Goal: Task Accomplishment & Management: Manage account settings

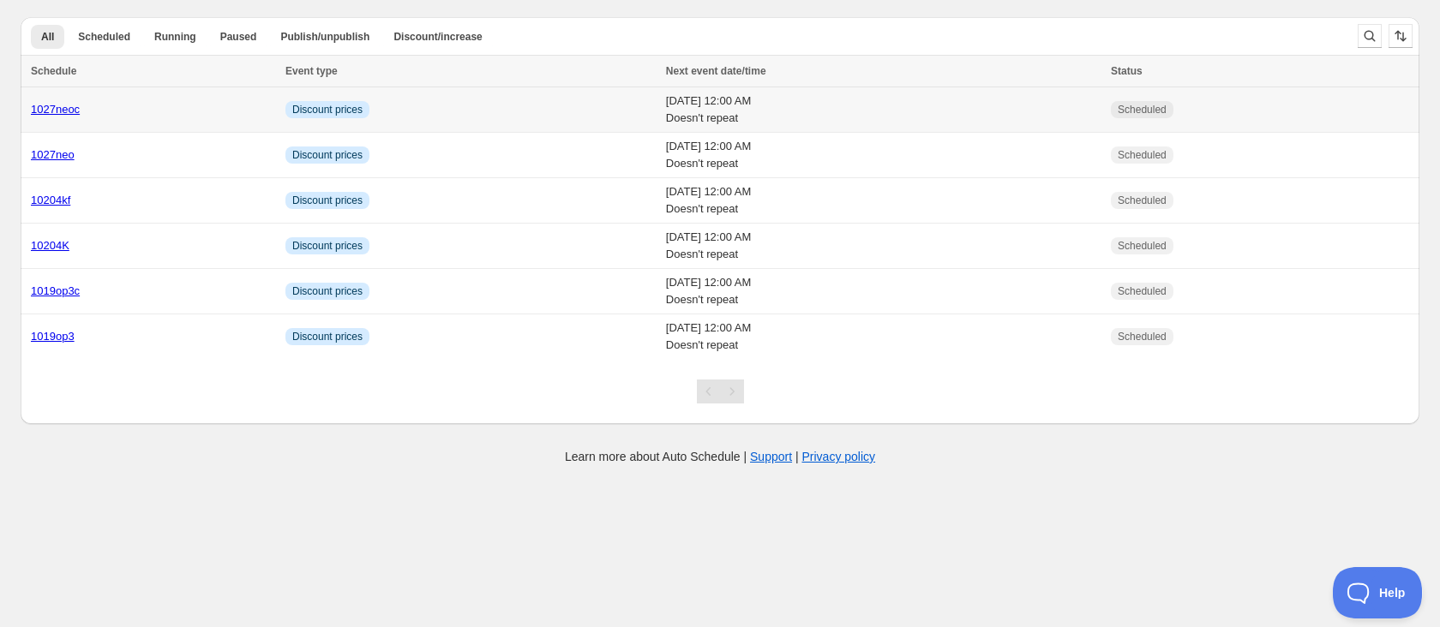
click at [398, 115] on td "Info Discount prices" at bounding box center [470, 109] width 380 height 45
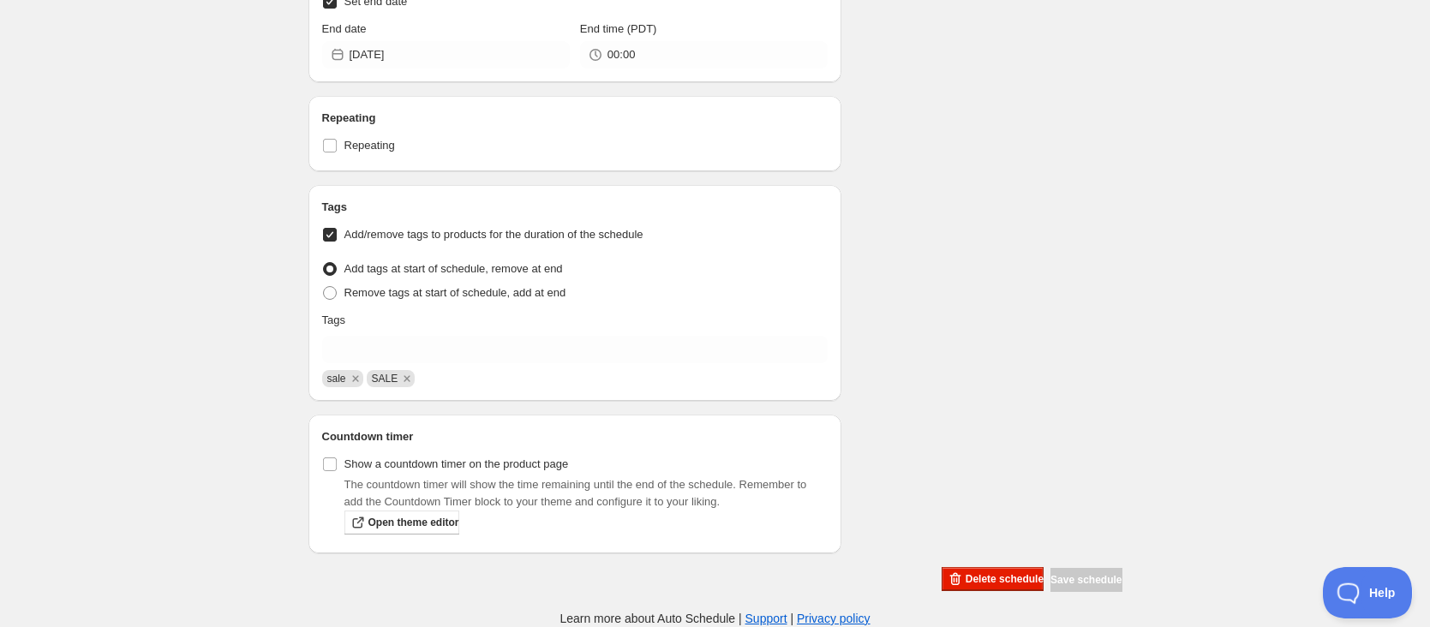
scroll to position [740, 0]
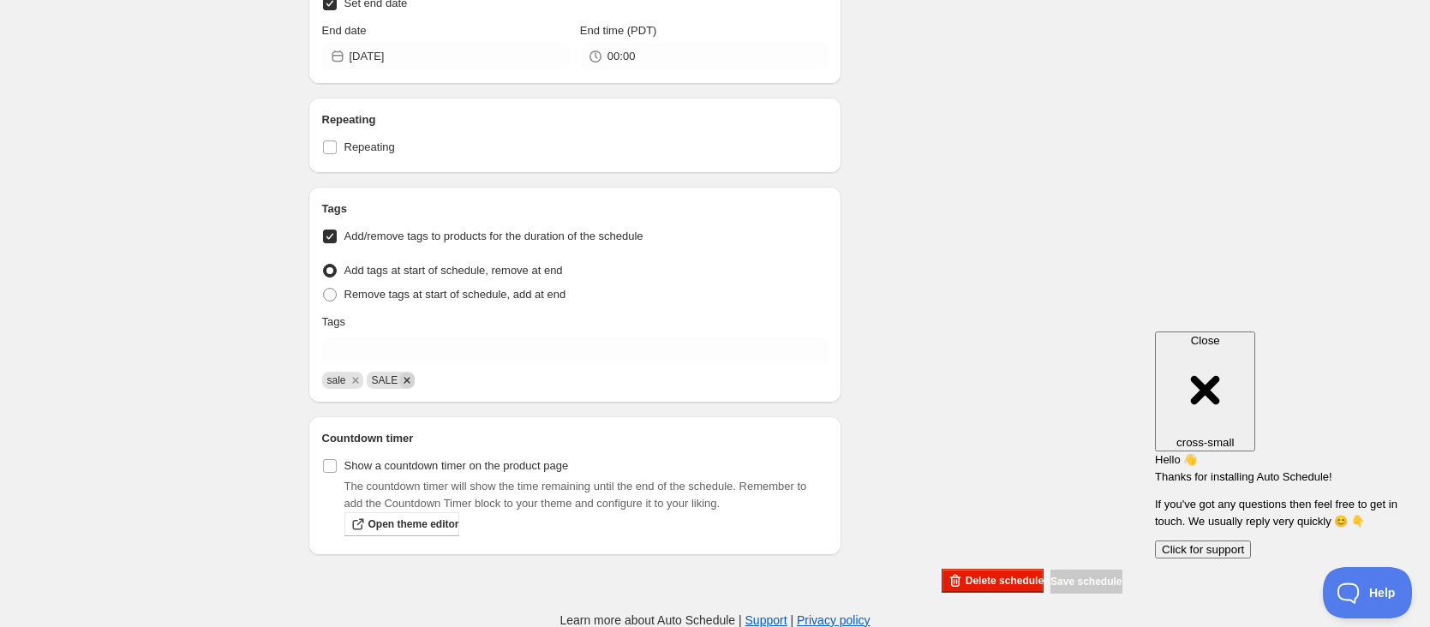
click at [404, 378] on icon "Remove SALE" at bounding box center [407, 380] width 6 height 6
click at [354, 380] on icon "Remove sale" at bounding box center [355, 380] width 6 height 6
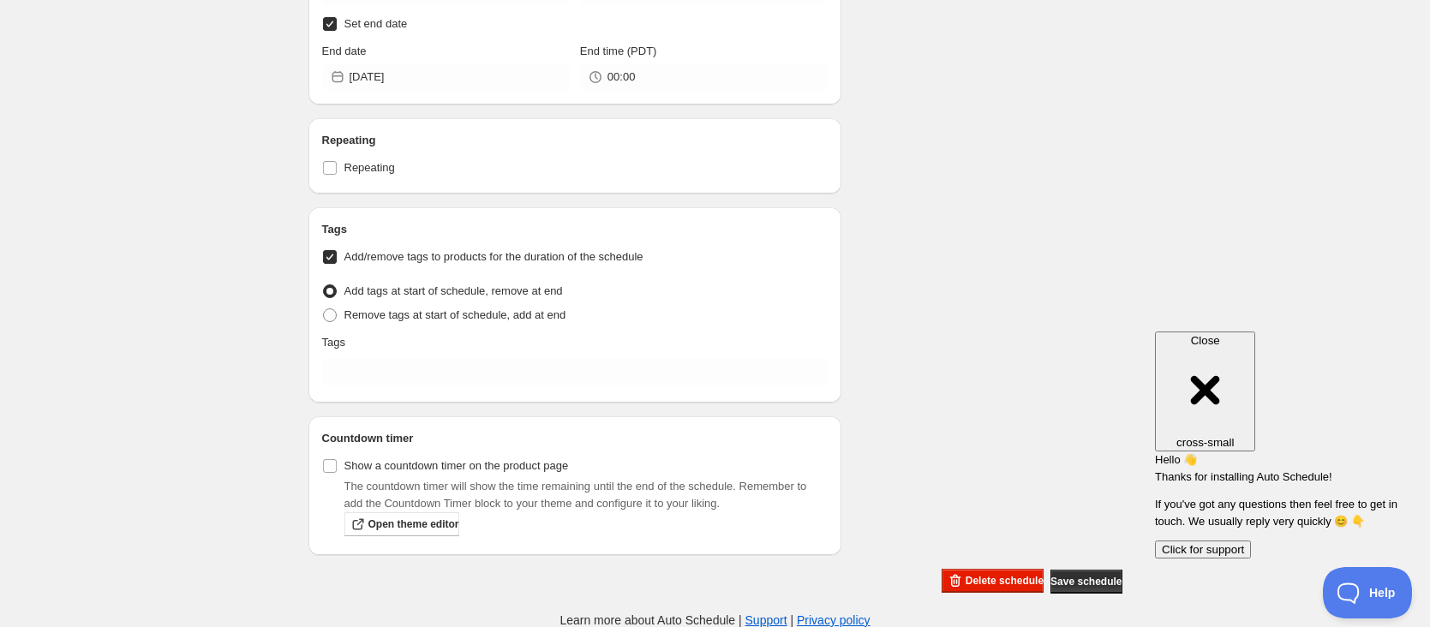
click at [332, 256] on input "Add/remove tags to products for the duration of the schedule" at bounding box center [330, 257] width 14 height 14
checkbox input "false"
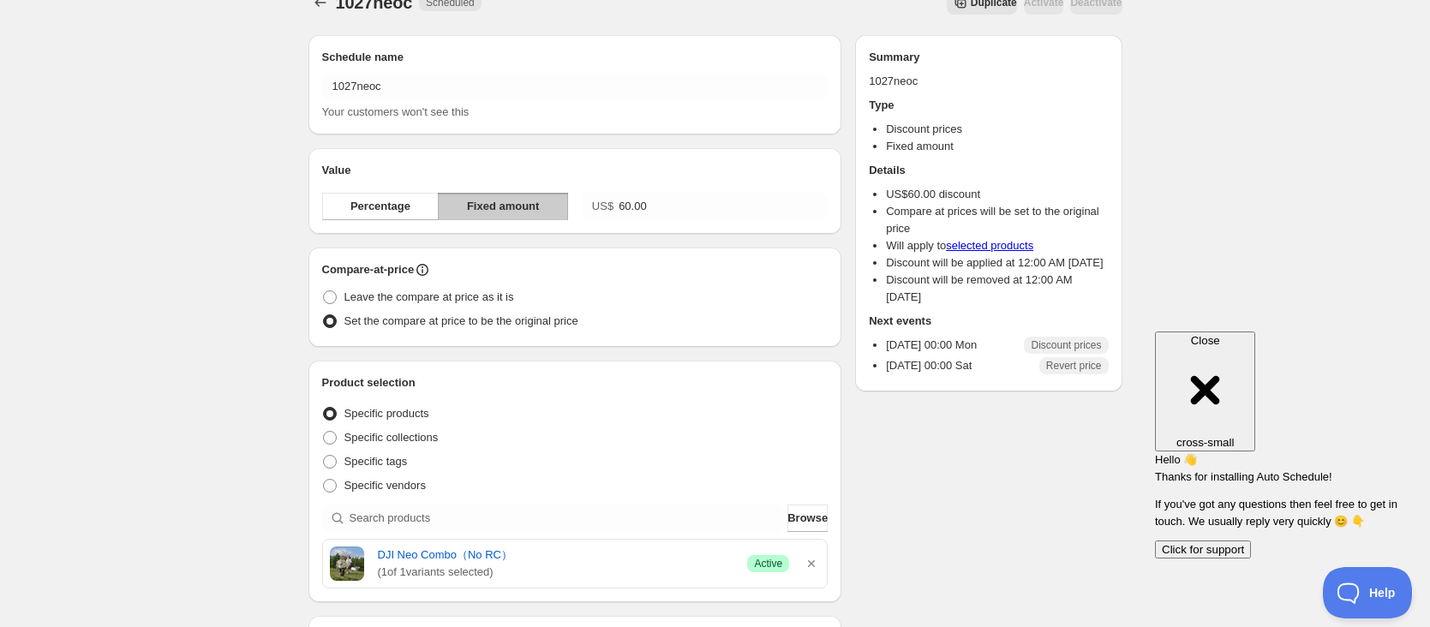
scroll to position [0, 0]
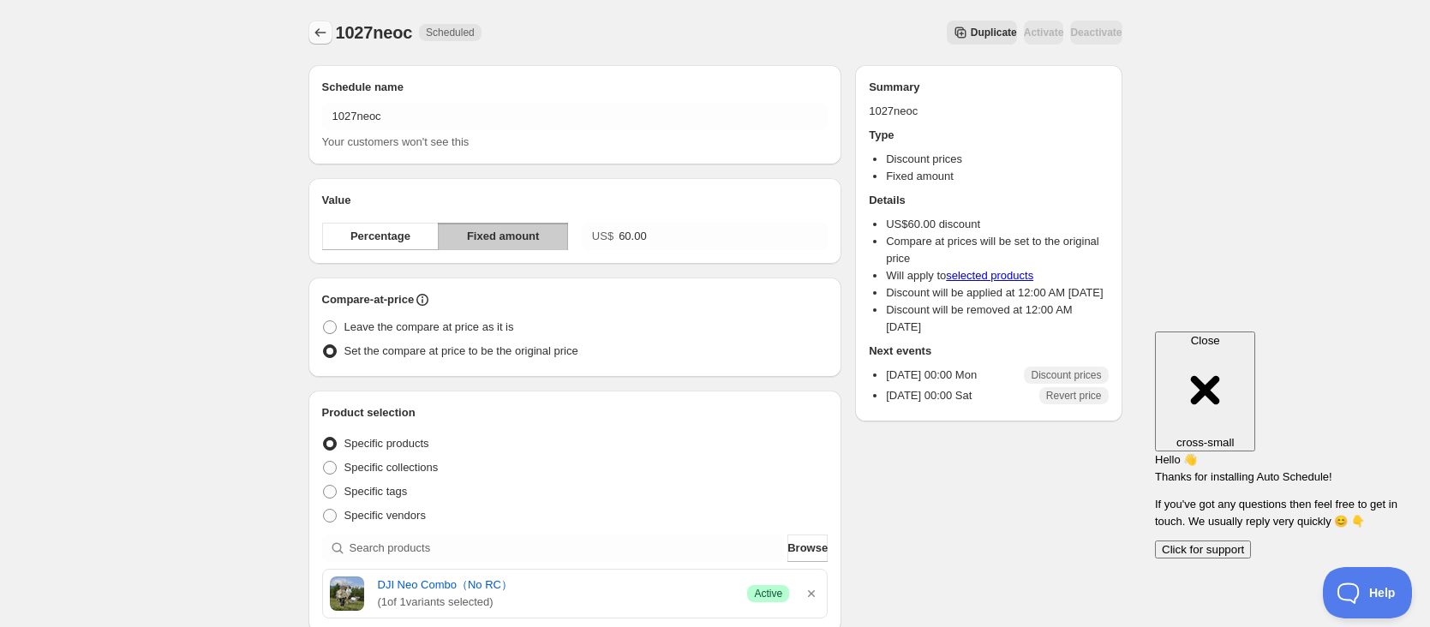
click at [324, 36] on icon "Schedules" at bounding box center [320, 32] width 17 height 17
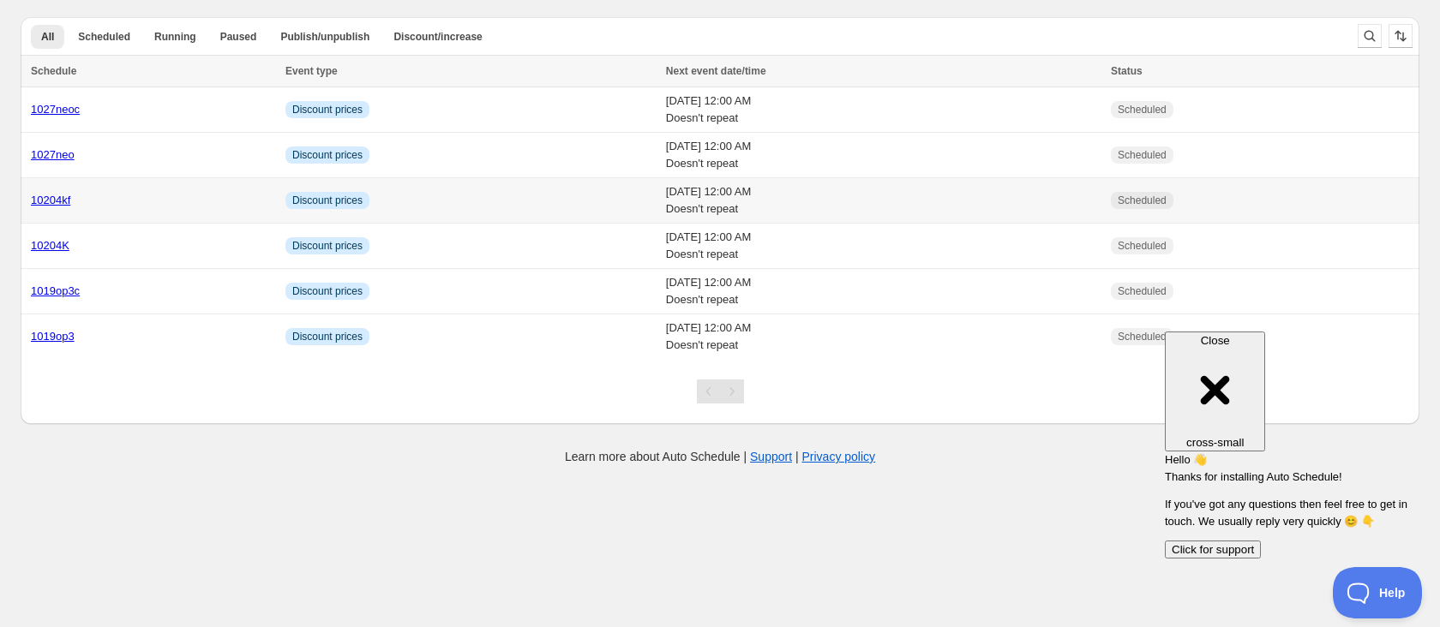
click at [86, 195] on div "10204kf" at bounding box center [153, 200] width 244 height 17
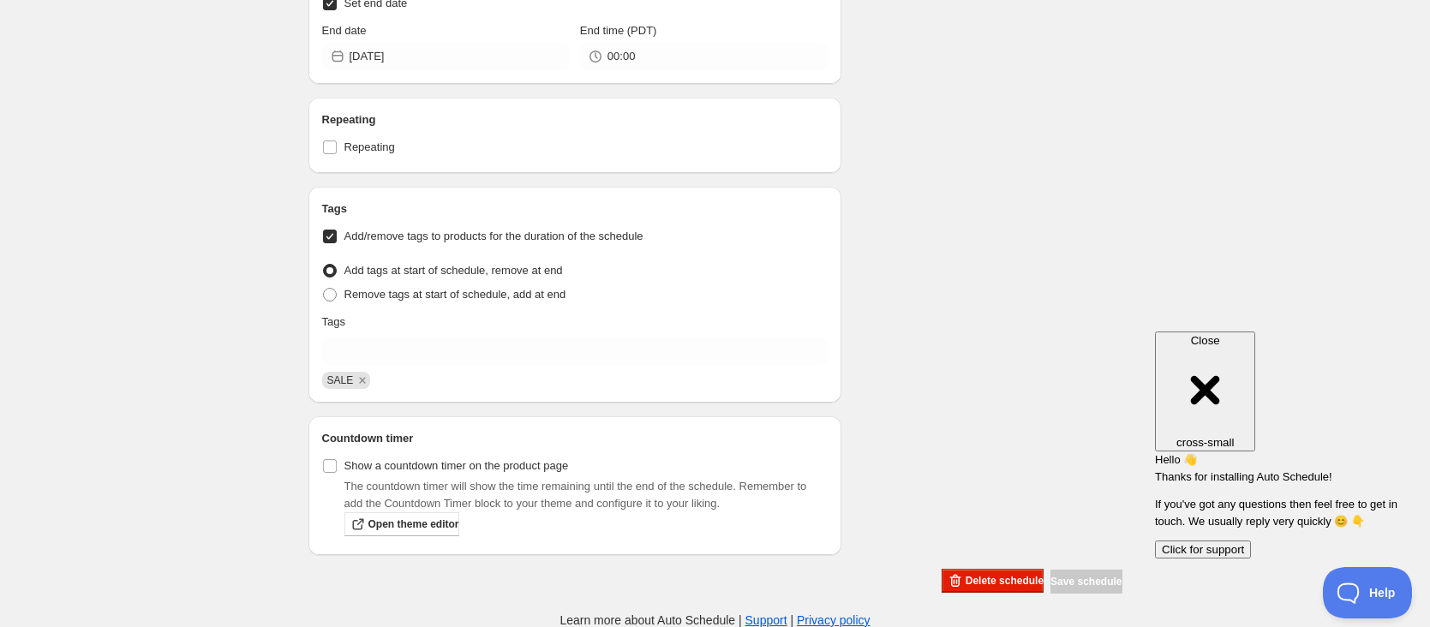
scroll to position [740, 0]
click at [335, 221] on div "Tags Add/remove tags to products for the duration of the schedule Tag type Add …" at bounding box center [575, 295] width 506 height 189
drag, startPoint x: 333, startPoint y: 241, endPoint x: 380, endPoint y: 226, distance: 48.5
click at [333, 241] on input "Add/remove tags to products for the duration of the schedule" at bounding box center [330, 237] width 14 height 14
checkbox input "false"
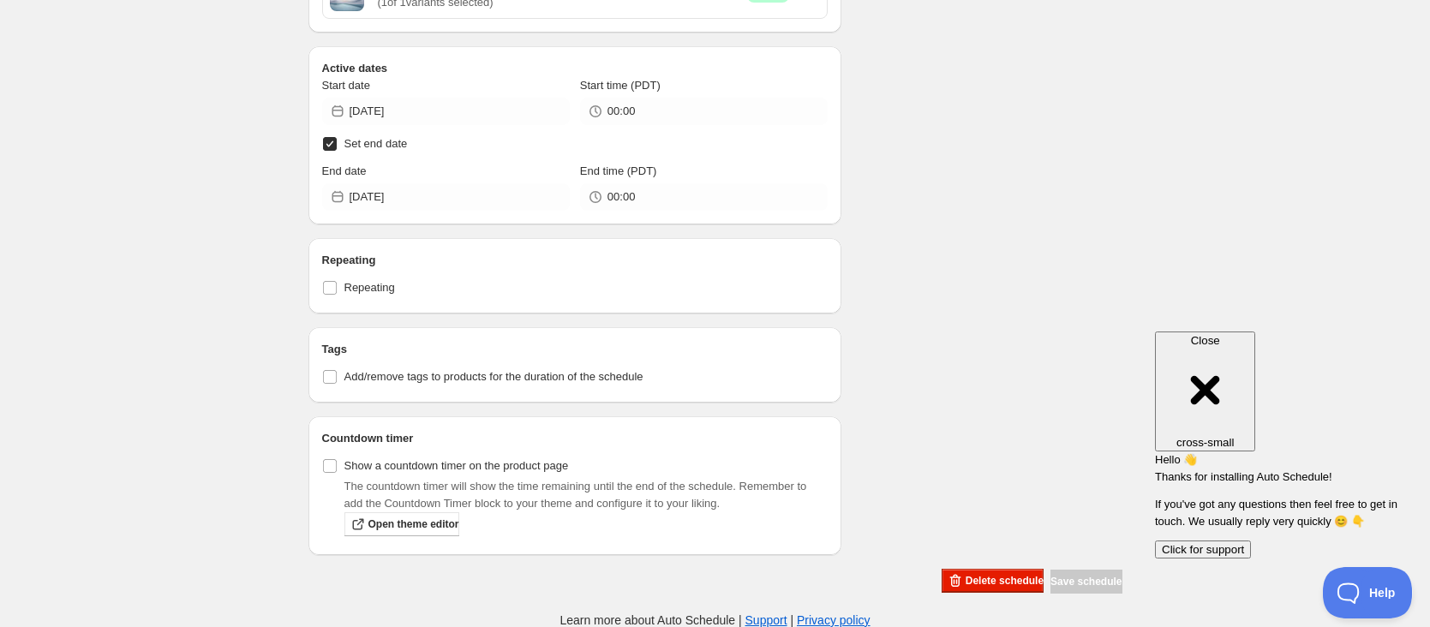
scroll to position [0, 0]
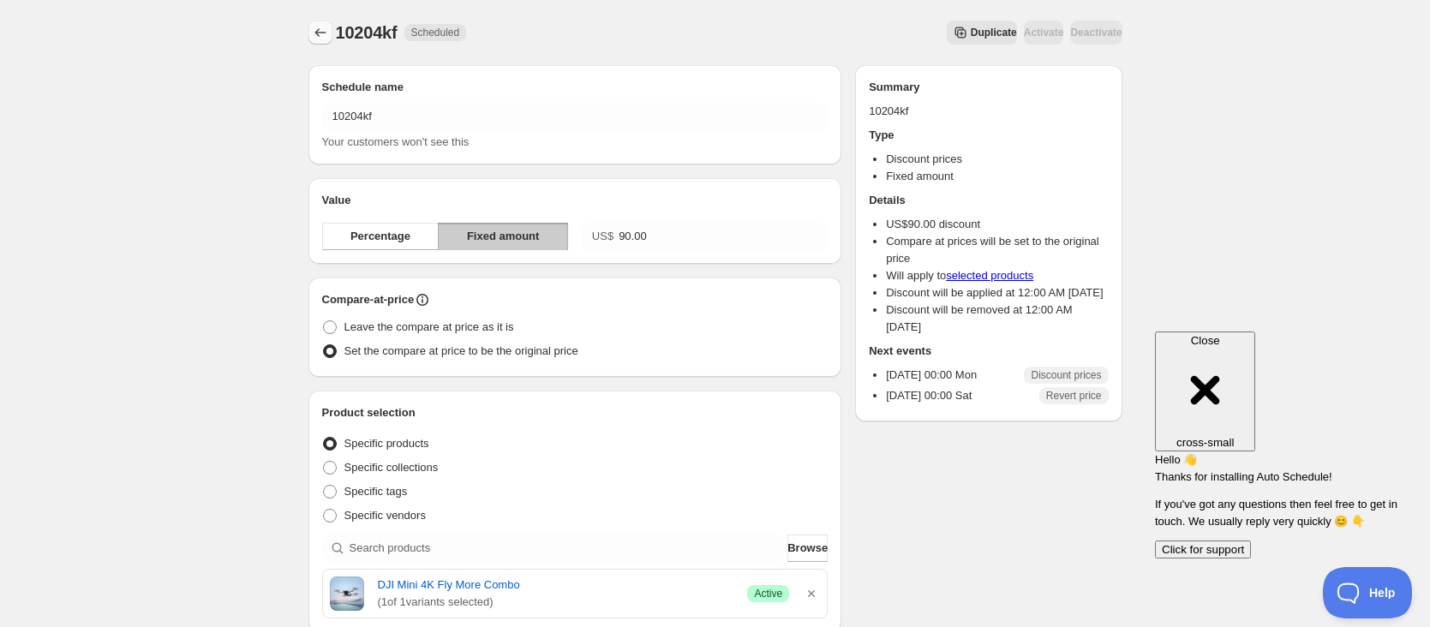
click at [309, 23] on button "Schedules" at bounding box center [321, 33] width 24 height 24
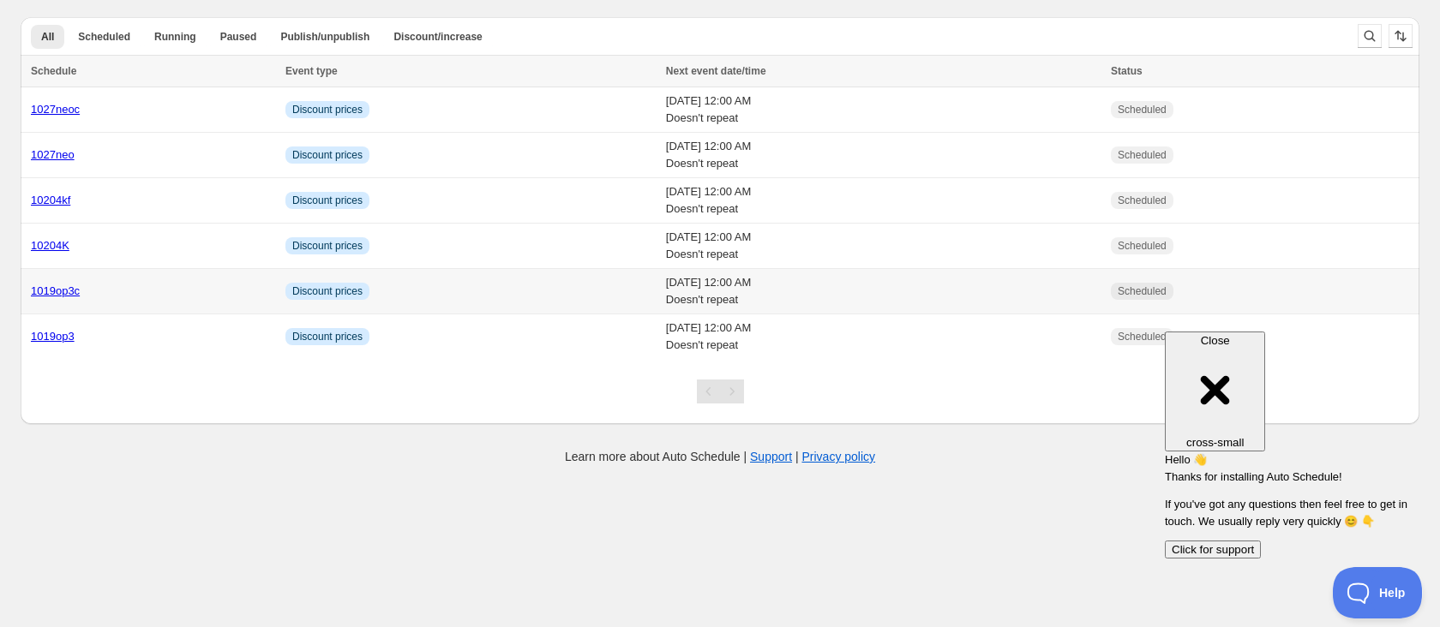
click at [89, 294] on div "1019op3c" at bounding box center [153, 291] width 244 height 17
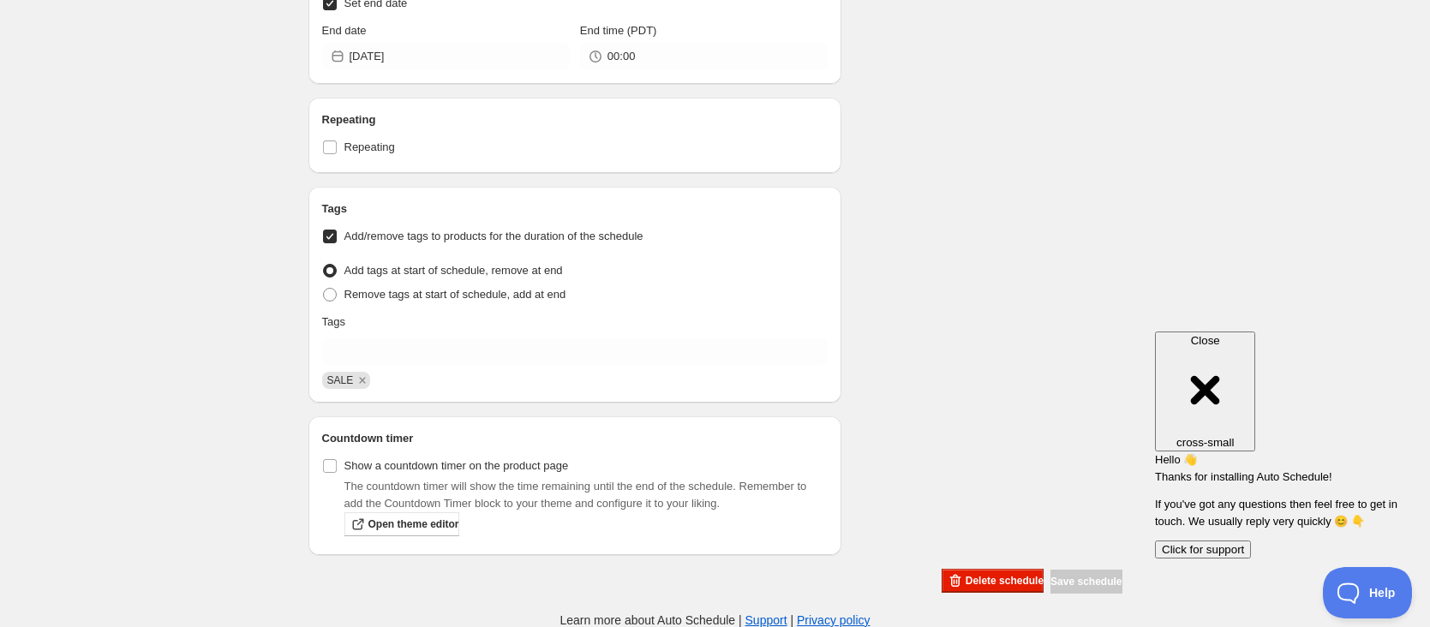
click at [385, 237] on span "Add/remove tags to products for the duration of the schedule" at bounding box center [494, 236] width 299 height 13
click at [337, 237] on input "Add/remove tags to products for the duration of the schedule" at bounding box center [330, 237] width 14 height 14
checkbox input "false"
